Goal: Task Accomplishment & Management: Use online tool/utility

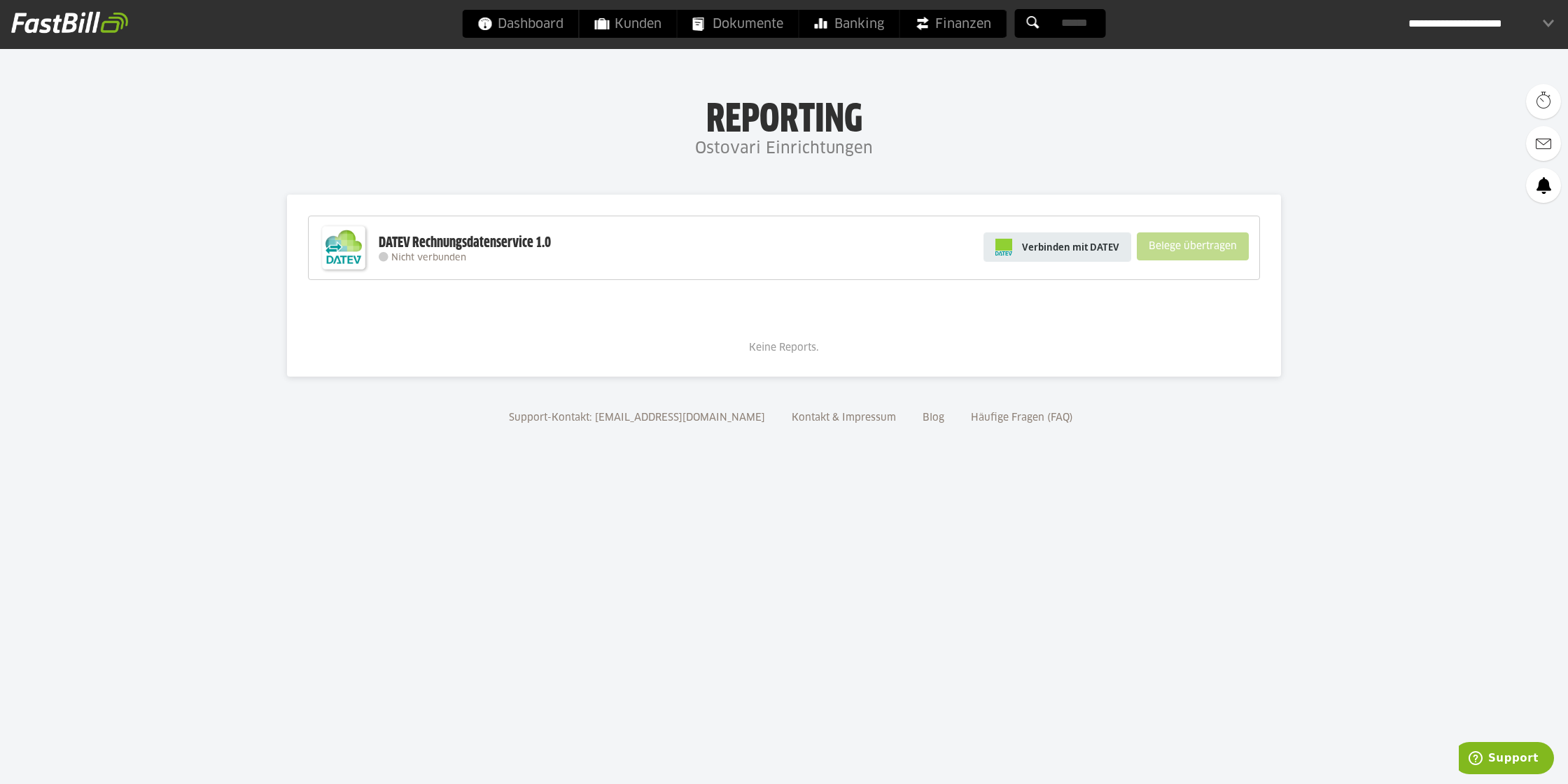
click at [1065, 245] on span "Verbinden mit DATEV" at bounding box center [1070, 247] width 97 height 14
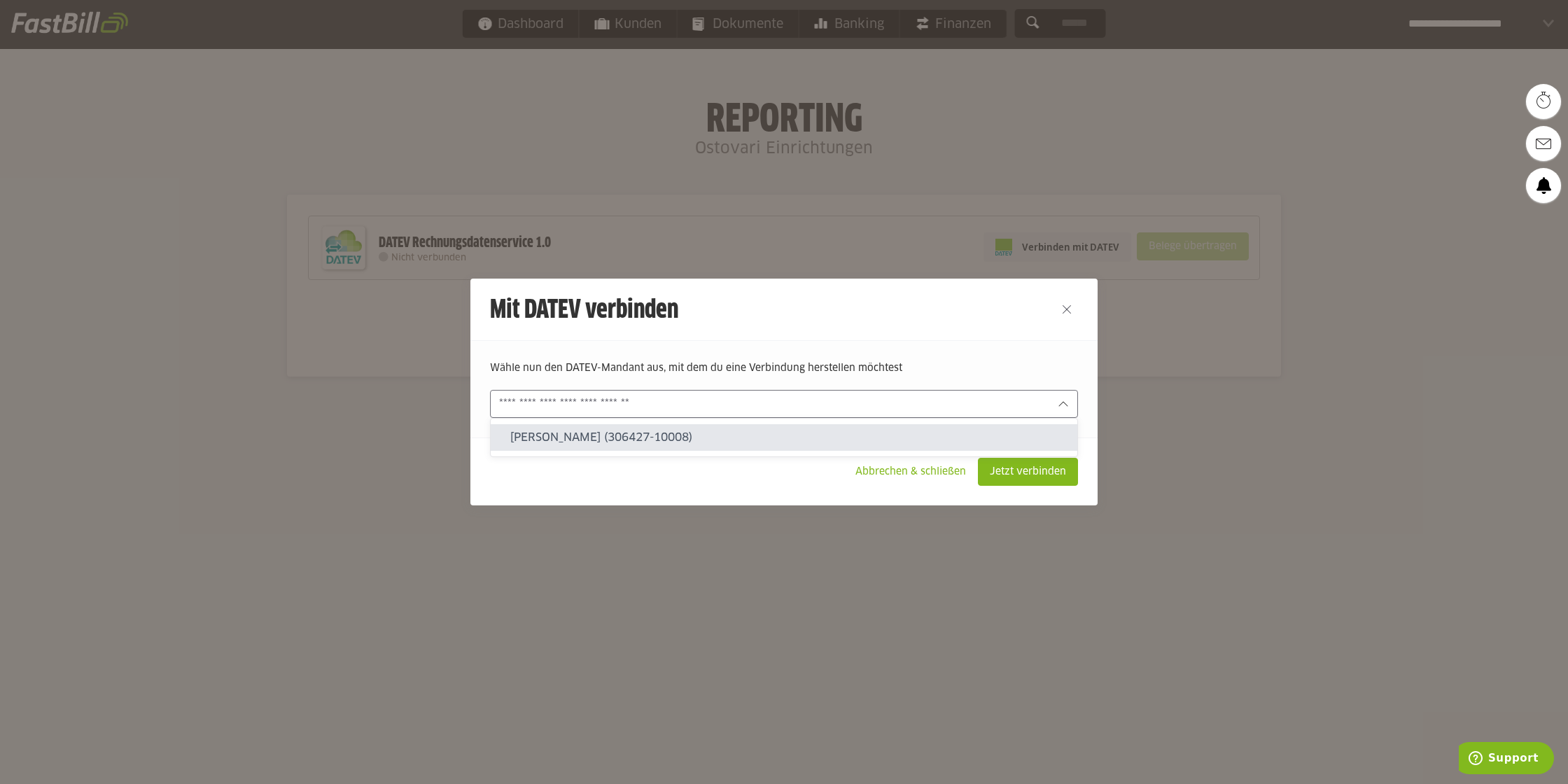
click at [1059, 401] on icon at bounding box center [1063, 404] width 12 height 12
click at [636, 436] on slot "Ahmad Ostovari (306427-10008)" at bounding box center [788, 437] width 556 height 15
type input "**********"
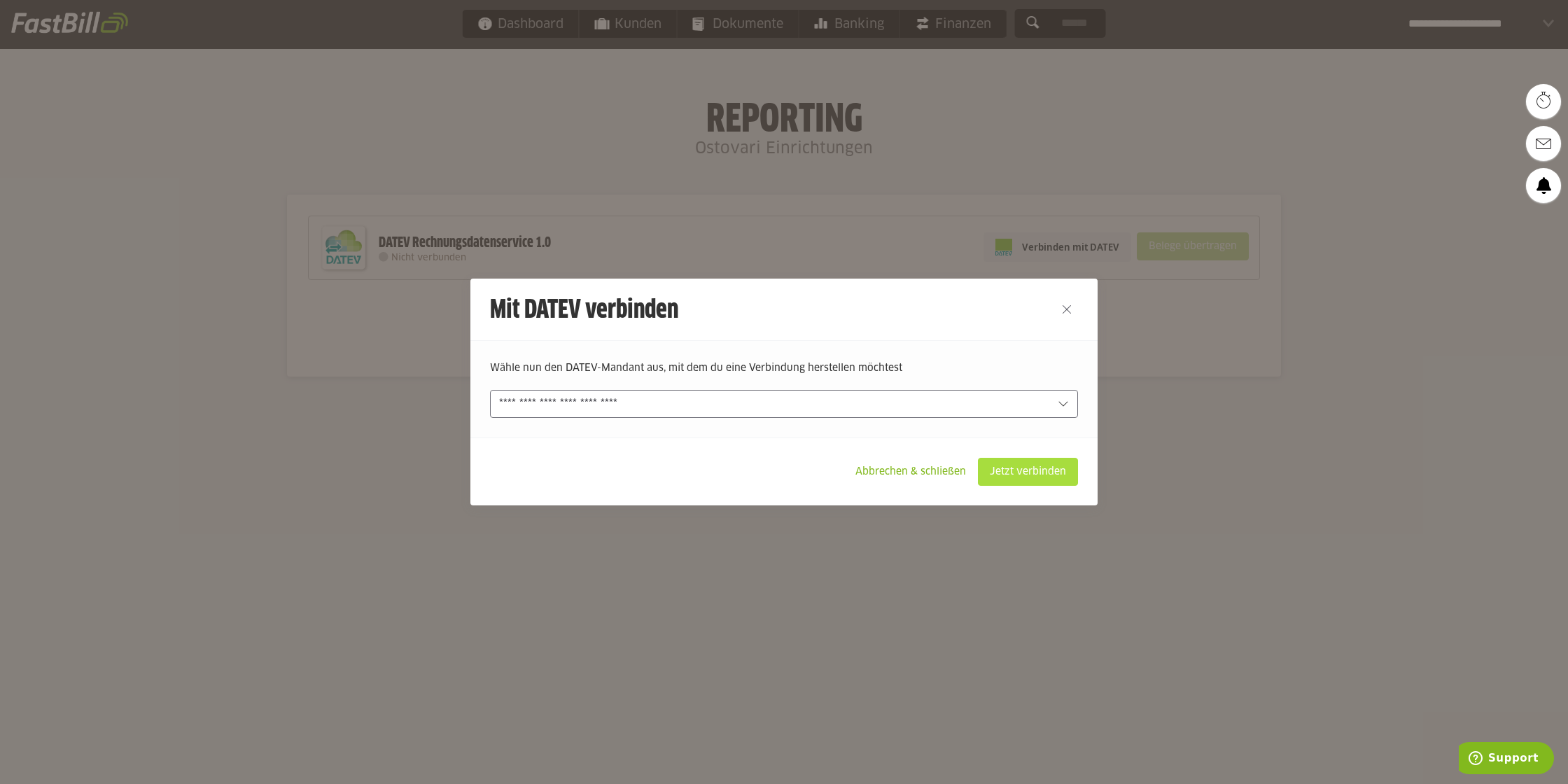
click at [1016, 478] on slot "Jetzt verbinden" at bounding box center [1028, 472] width 99 height 27
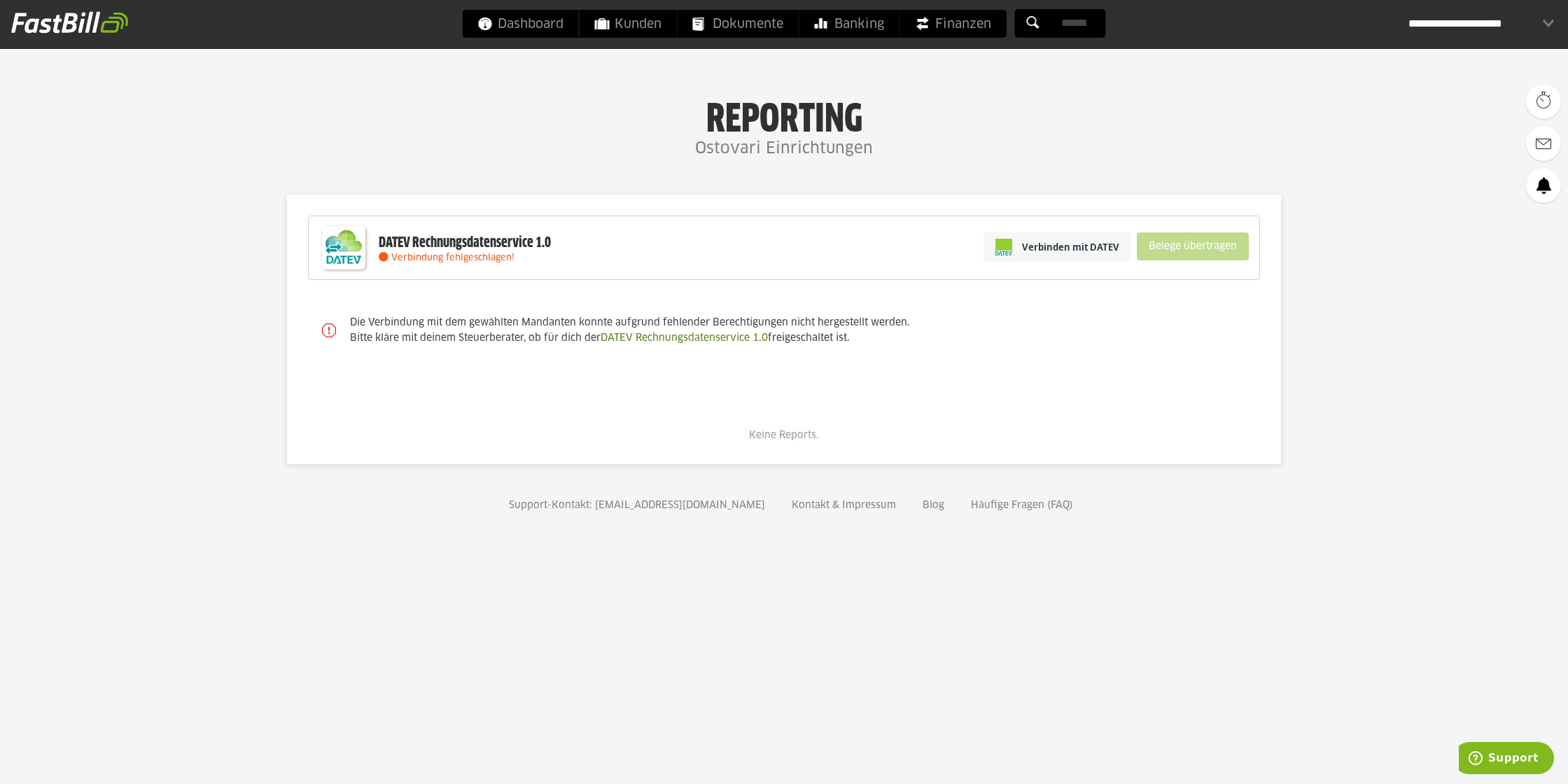
click at [1164, 359] on div "Die Verbindung mit dem gewählten Mandanten konnte aufgrund fehlender Berechtigu…" at bounding box center [798, 331] width 924 height 60
click at [542, 22] on span "Dashboard" at bounding box center [521, 24] width 85 height 28
